Goal: Navigation & Orientation: Find specific page/section

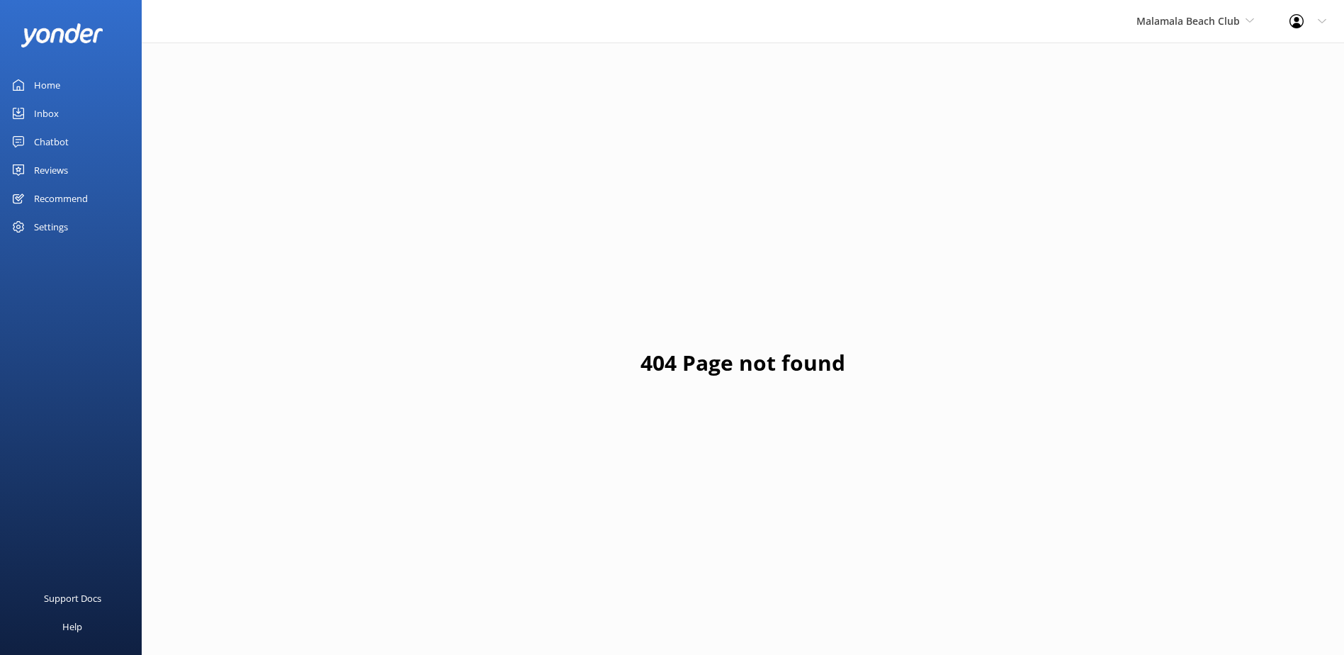
click at [1202, 33] on div "Malamala Beach Club South Sea Sailing South Sea Cruises Malamala Beach Club Awe…" at bounding box center [1195, 21] width 153 height 43
click at [1187, 74] on link "South Sea Sailing" at bounding box center [1190, 60] width 142 height 34
